Goal: Navigation & Orientation: Find specific page/section

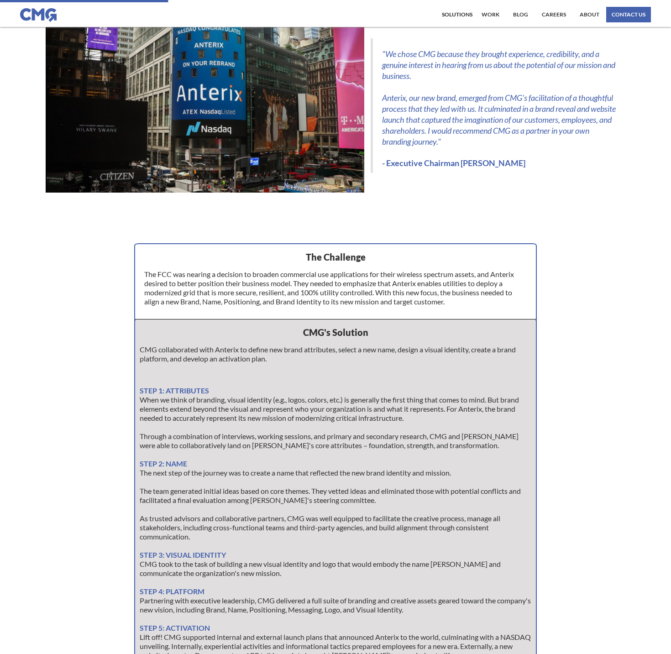
scroll to position [517, 0]
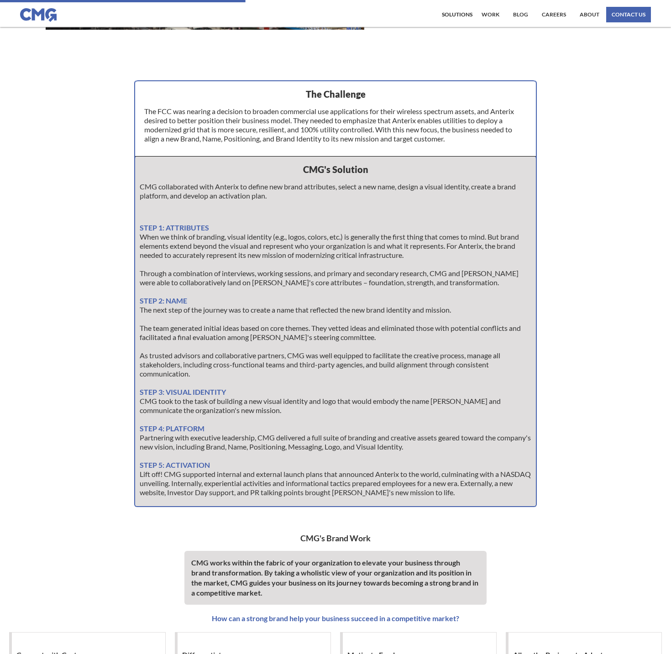
click at [27, 15] on img at bounding box center [38, 15] width 37 height 14
